Goal: Task Accomplishment & Management: Use online tool/utility

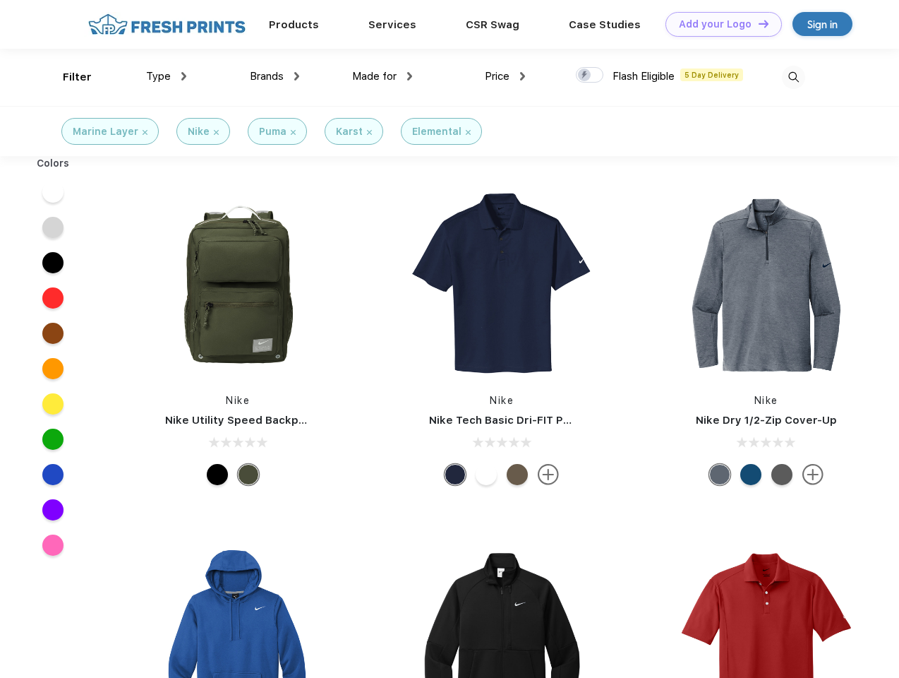
click at [719, 24] on link "Add your Logo Design Tool" at bounding box center [724, 24] width 116 height 25
click at [0, 0] on div "Design Tool" at bounding box center [0, 0] width 0 height 0
click at [758, 23] on link "Add your Logo Design Tool" at bounding box center [724, 24] width 116 height 25
click at [68, 77] on div "Filter" at bounding box center [77, 77] width 29 height 16
click at [167, 76] on span "Type" at bounding box center [158, 76] width 25 height 13
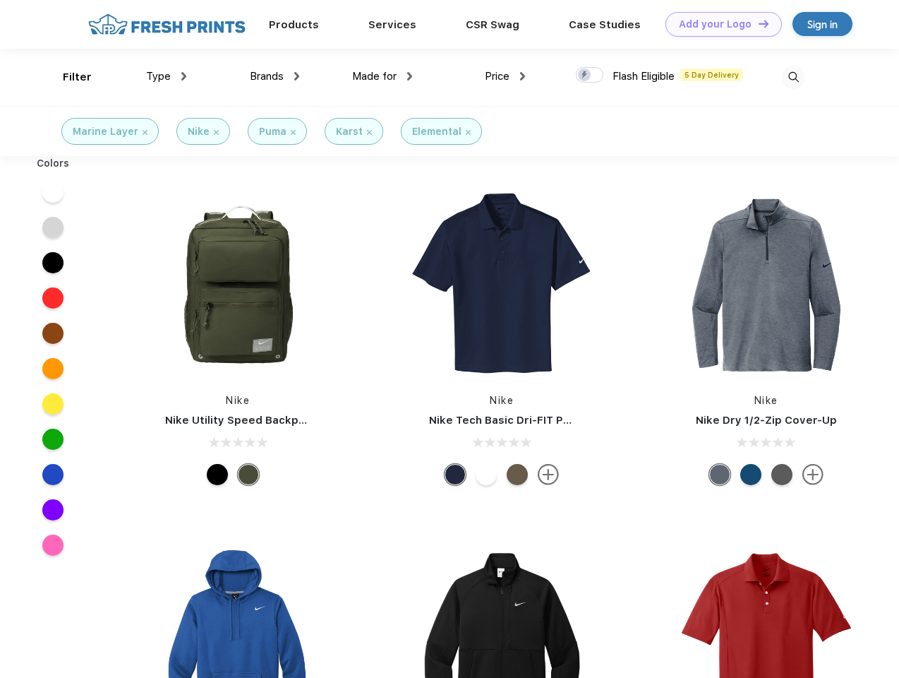
click at [275, 76] on span "Brands" at bounding box center [267, 76] width 34 height 13
click at [383, 76] on span "Made for" at bounding box center [374, 76] width 44 height 13
click at [505, 76] on span "Price" at bounding box center [497, 76] width 25 height 13
click at [590, 76] on div at bounding box center [590, 75] width 28 height 16
click at [585, 76] on input "checkbox" at bounding box center [580, 70] width 9 height 9
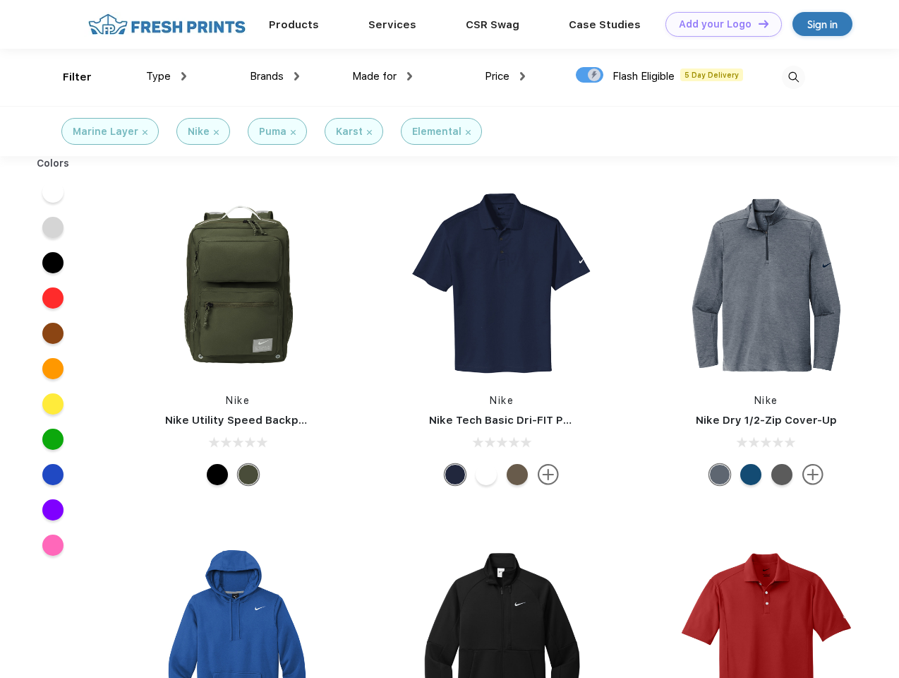
click at [794, 77] on img at bounding box center [793, 77] width 23 height 23
